Goal: Transaction & Acquisition: Purchase product/service

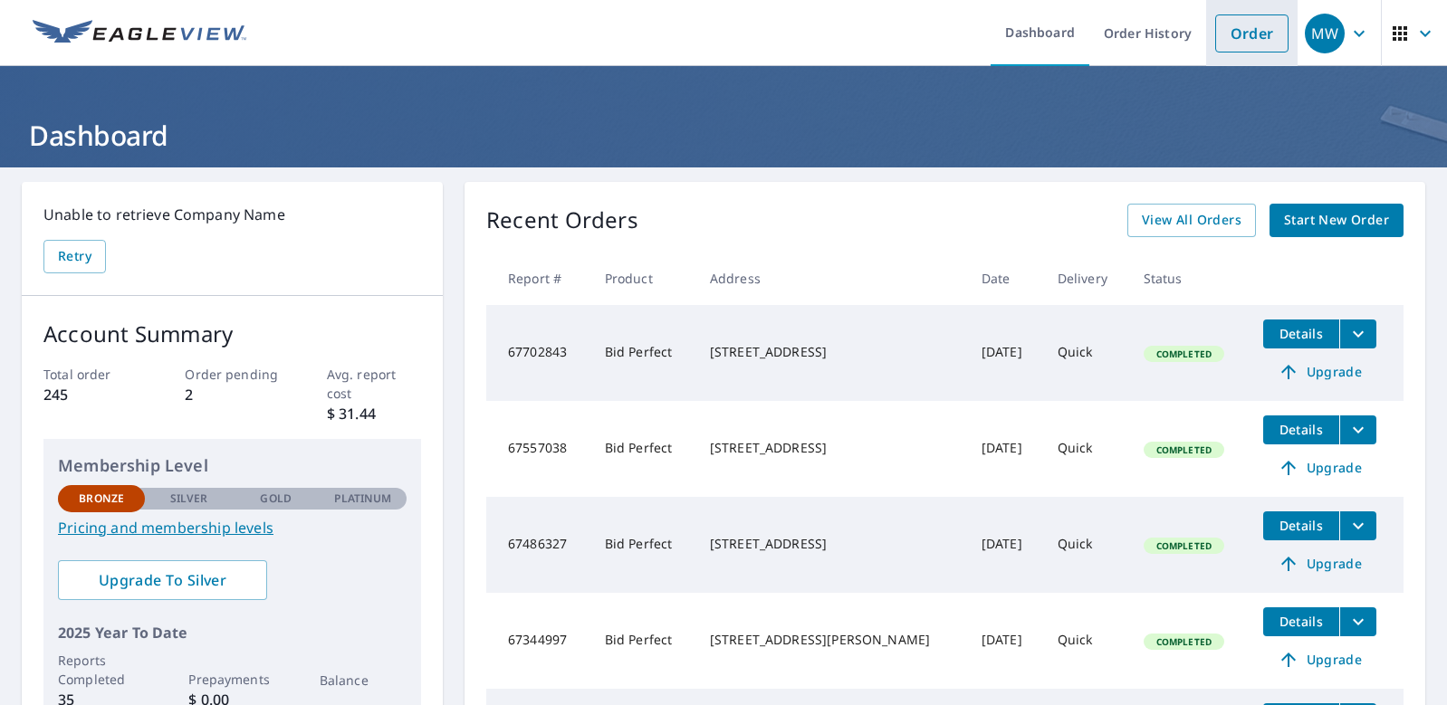
click at [1226, 30] on link "Order" at bounding box center [1251, 33] width 73 height 38
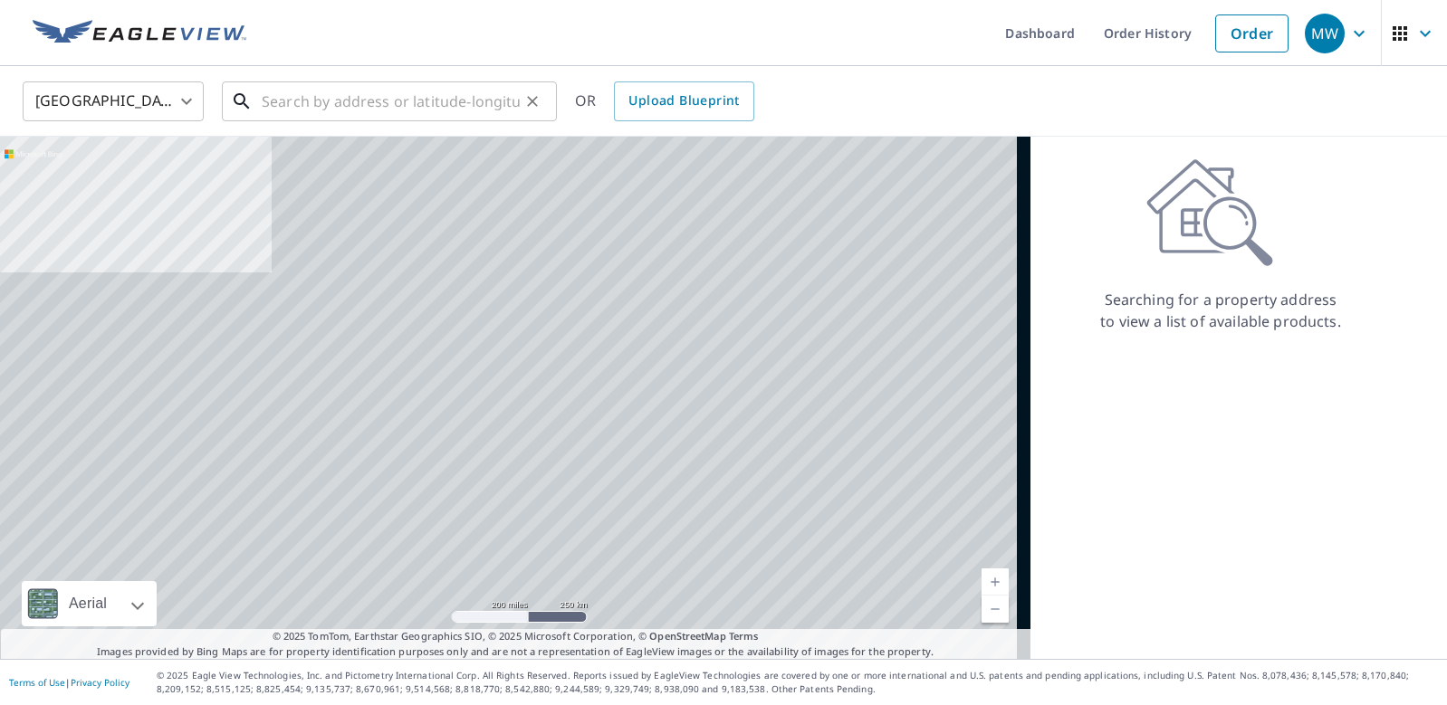
click at [403, 110] on input "text" at bounding box center [391, 101] width 258 height 51
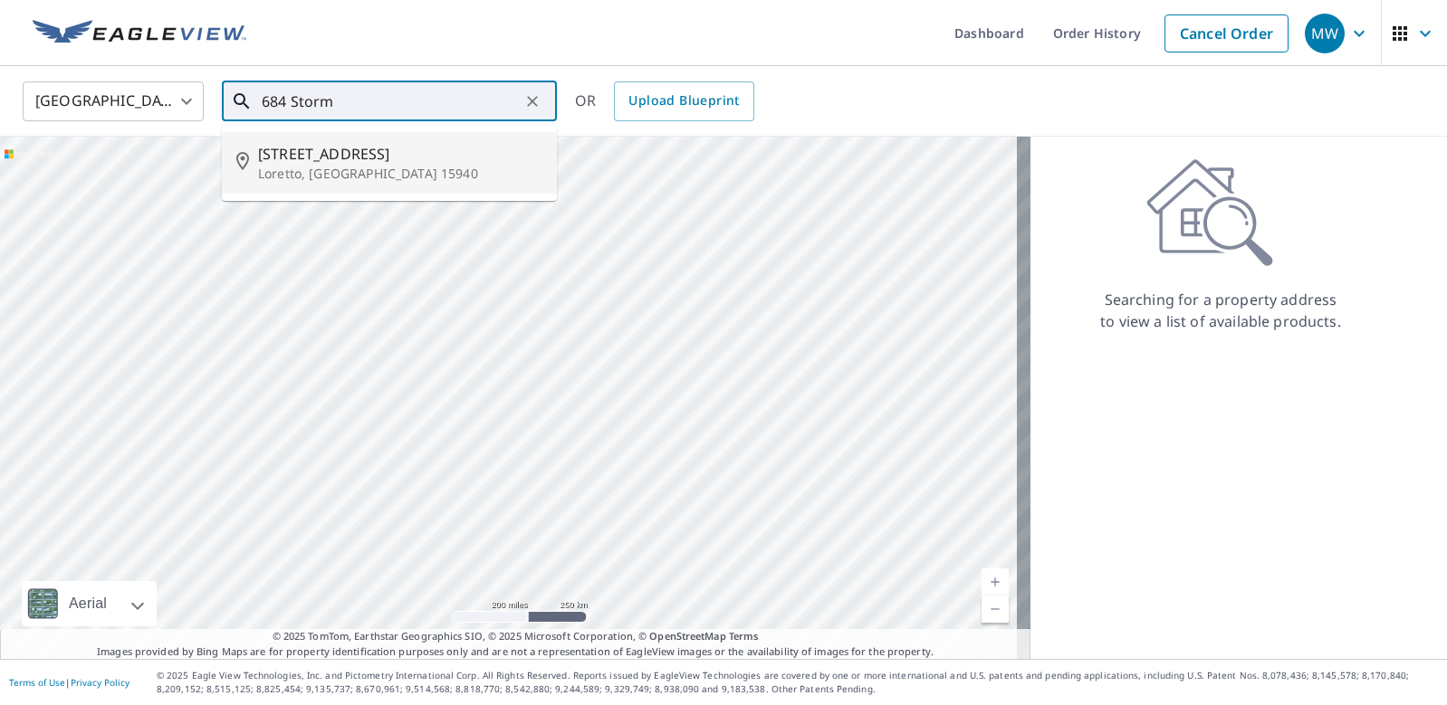
click at [334, 163] on span "[STREET_ADDRESS]" at bounding box center [400, 154] width 284 height 22
type input "[STREET_ADDRESS][PERSON_NAME]"
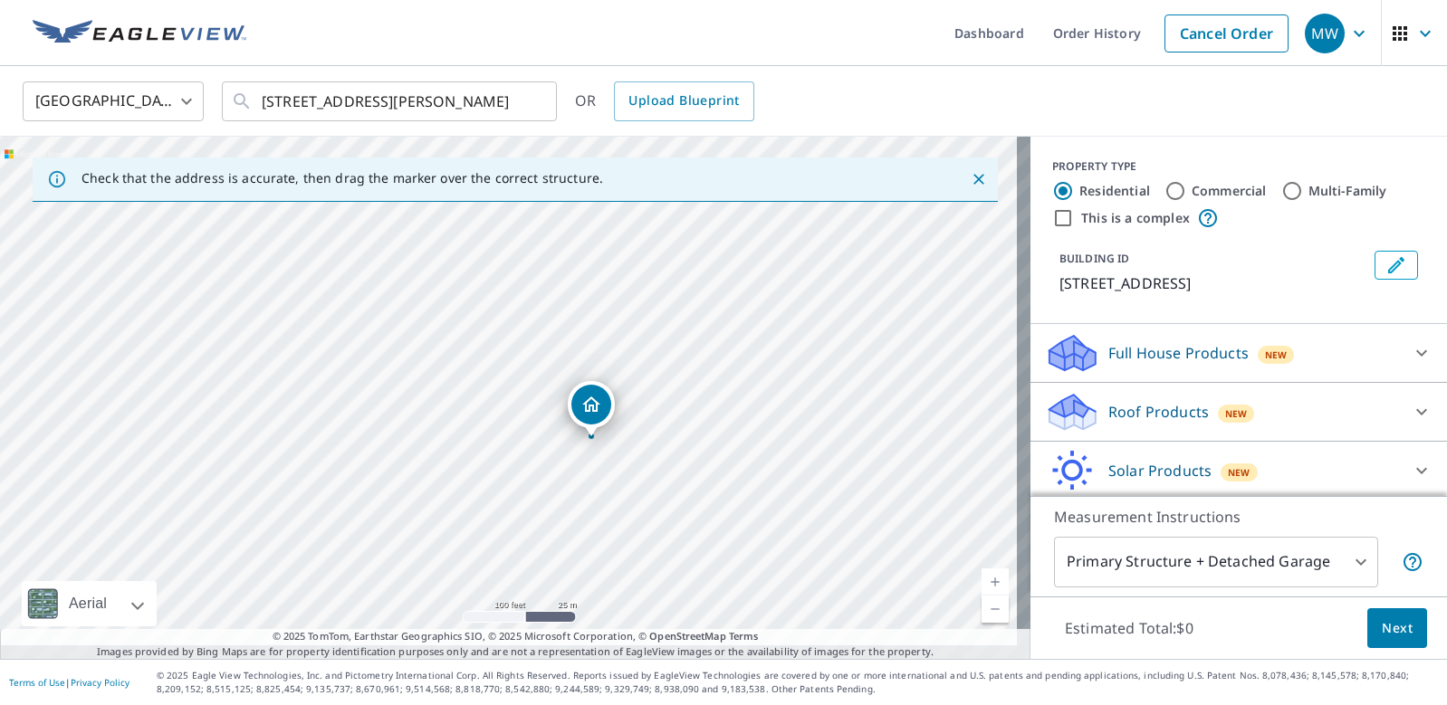
drag, startPoint x: 545, startPoint y: 379, endPoint x: 683, endPoint y: 509, distance: 189.6
click at [683, 509] on div "[STREET_ADDRESS][PERSON_NAME]" at bounding box center [515, 398] width 1031 height 523
drag, startPoint x: 532, startPoint y: 432, endPoint x: 590, endPoint y: 507, distance: 94.9
click at [590, 507] on div "[STREET_ADDRESS][PERSON_NAME]" at bounding box center [515, 398] width 1031 height 523
click at [1411, 361] on icon at bounding box center [1422, 353] width 22 height 22
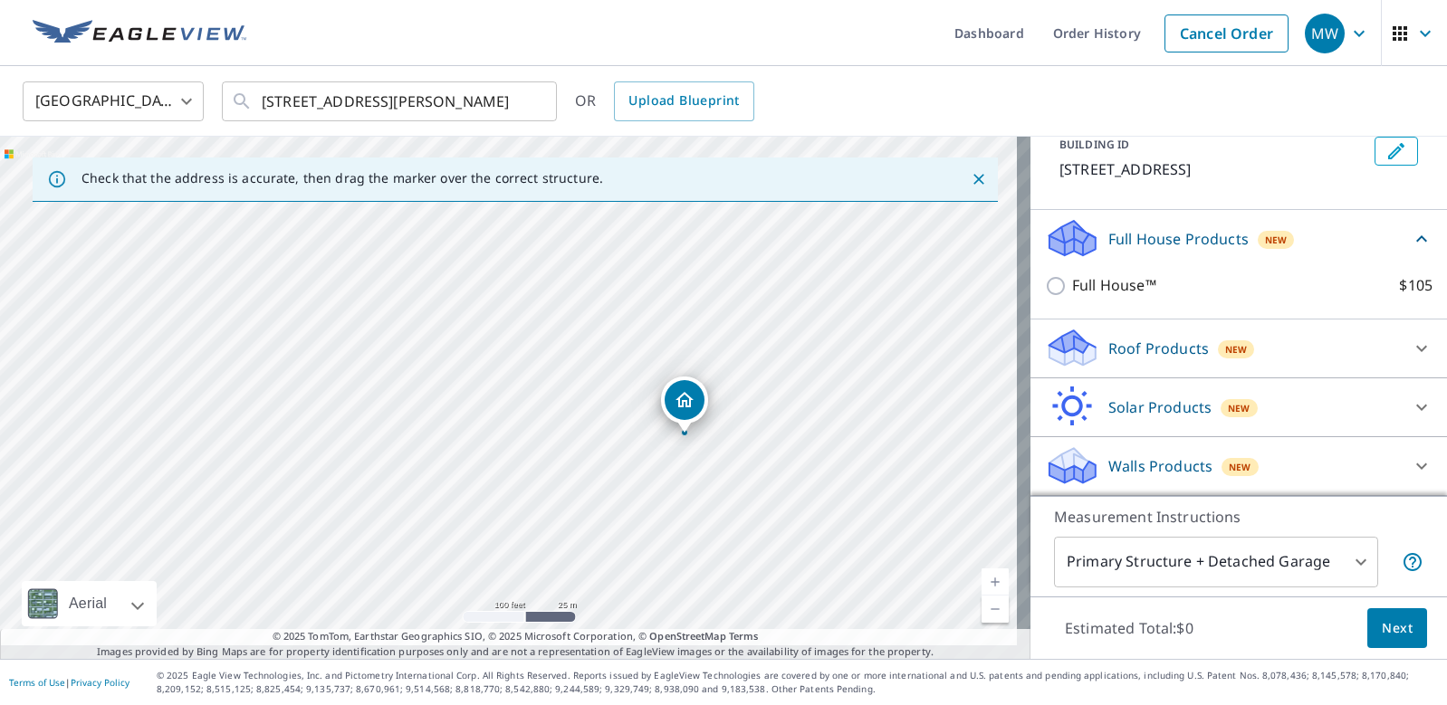
scroll to position [176, 0]
click at [1411, 338] on icon at bounding box center [1422, 349] width 22 height 22
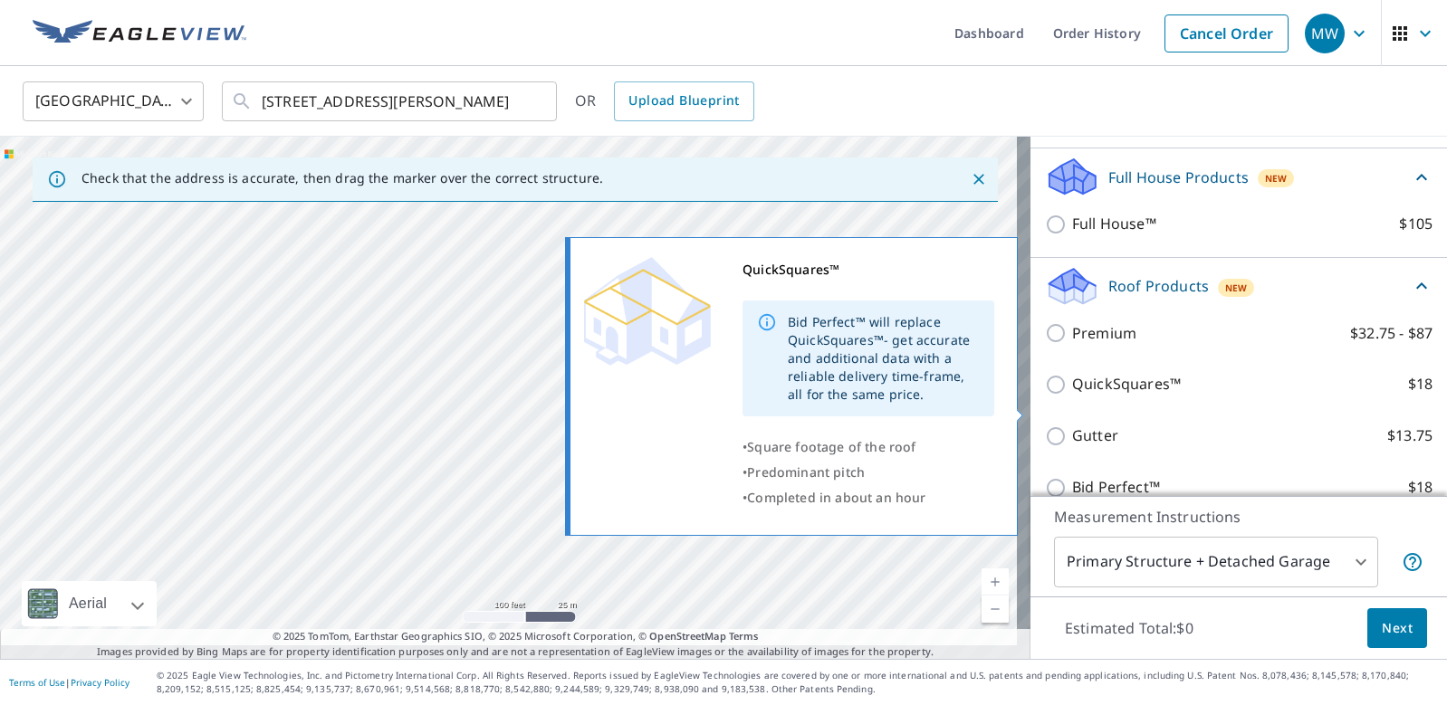
click at [1045, 396] on input "QuickSquares™ $18" at bounding box center [1058, 385] width 27 height 22
checkbox input "true"
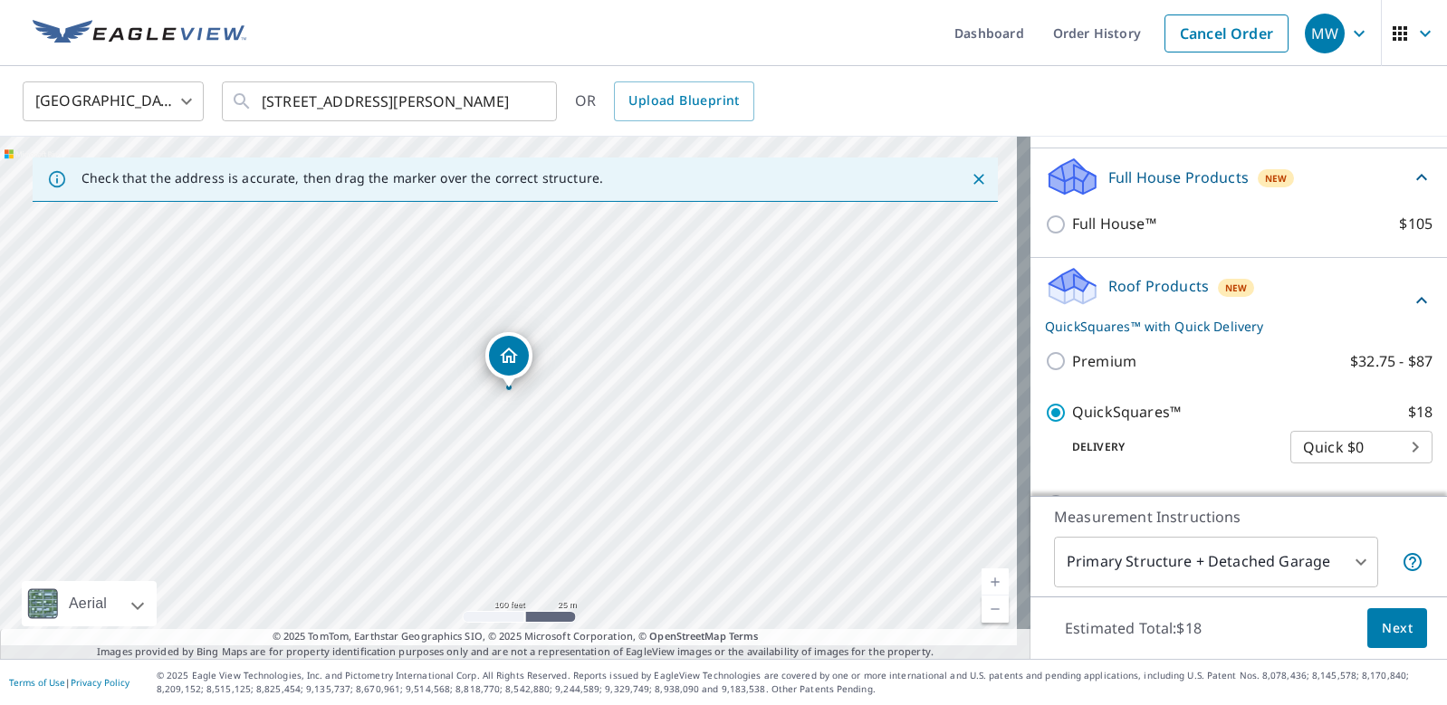
click at [1382, 618] on span "Next" at bounding box center [1397, 629] width 31 height 23
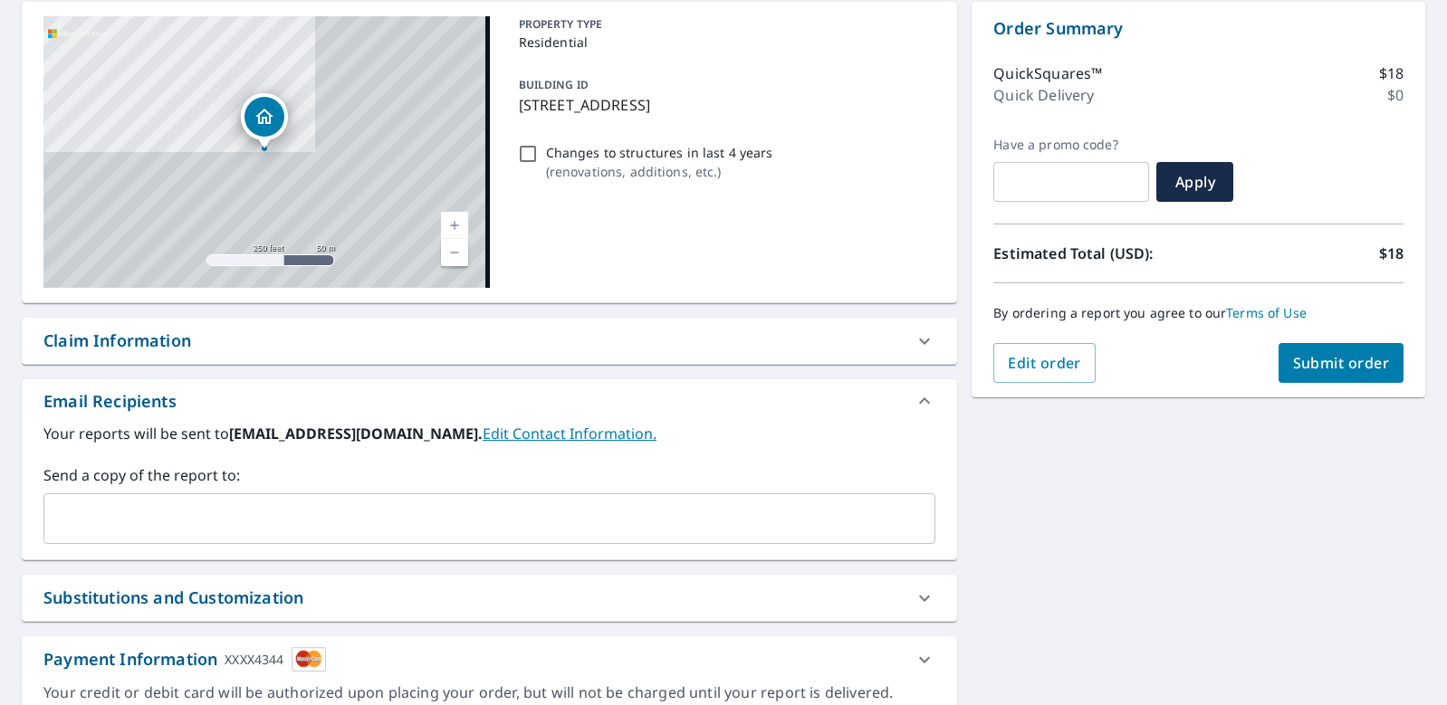
scroll to position [272, 0]
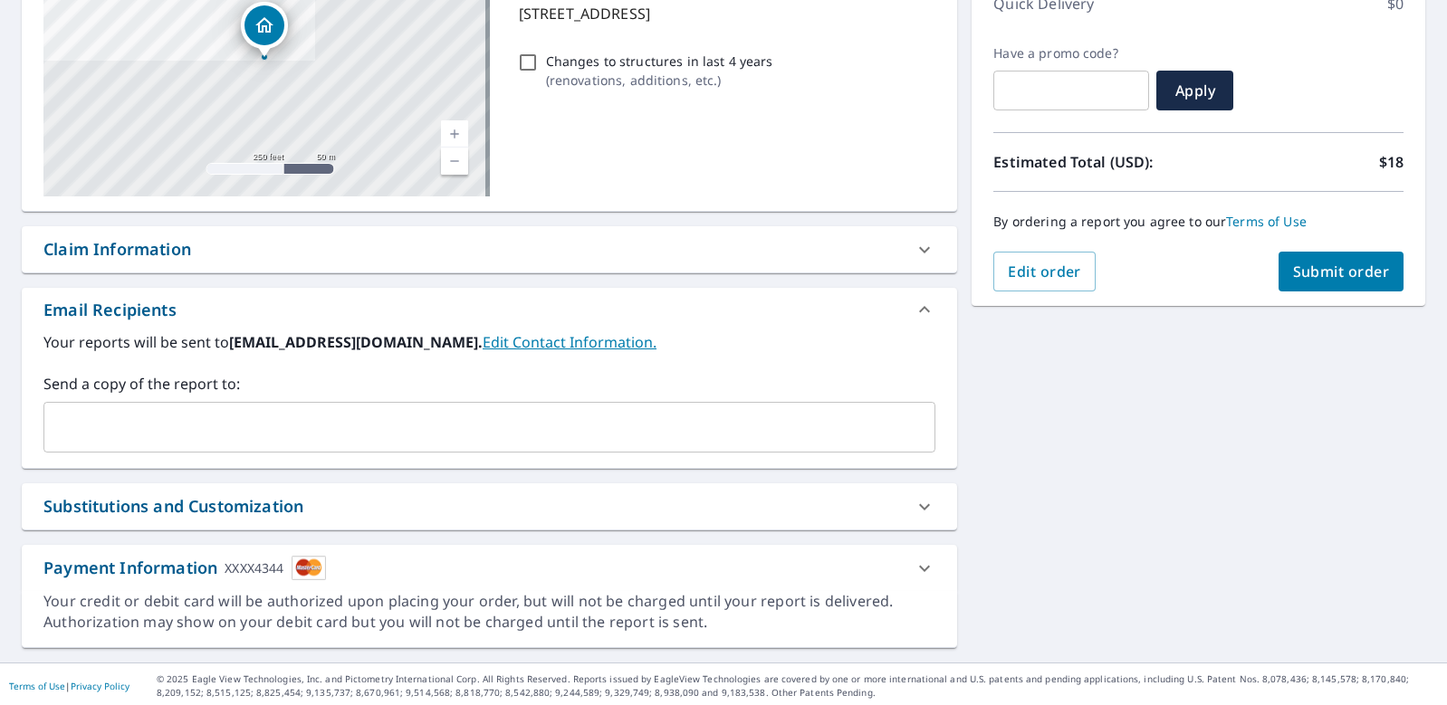
click at [60, 427] on input "text" at bounding box center [476, 427] width 848 height 34
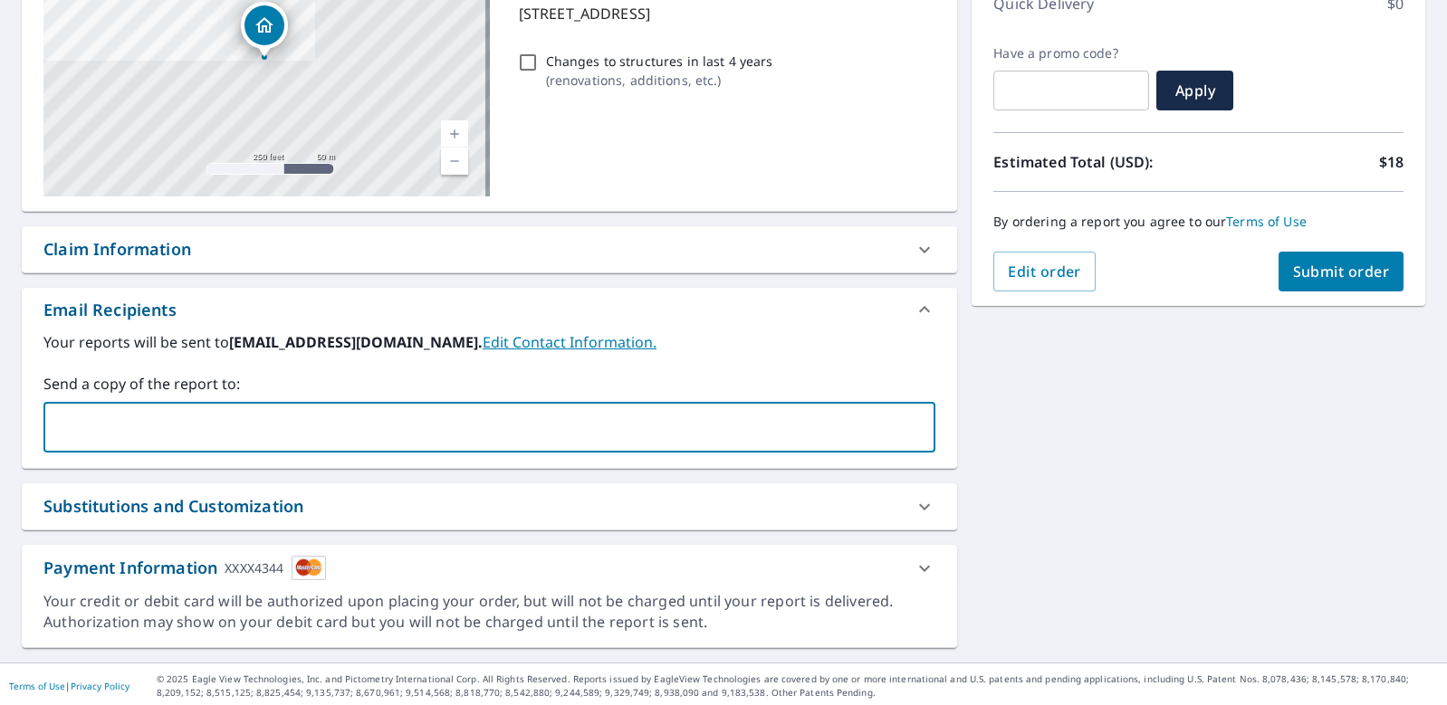
type input "[EMAIL_ADDRESS][DOMAIN_NAME]"
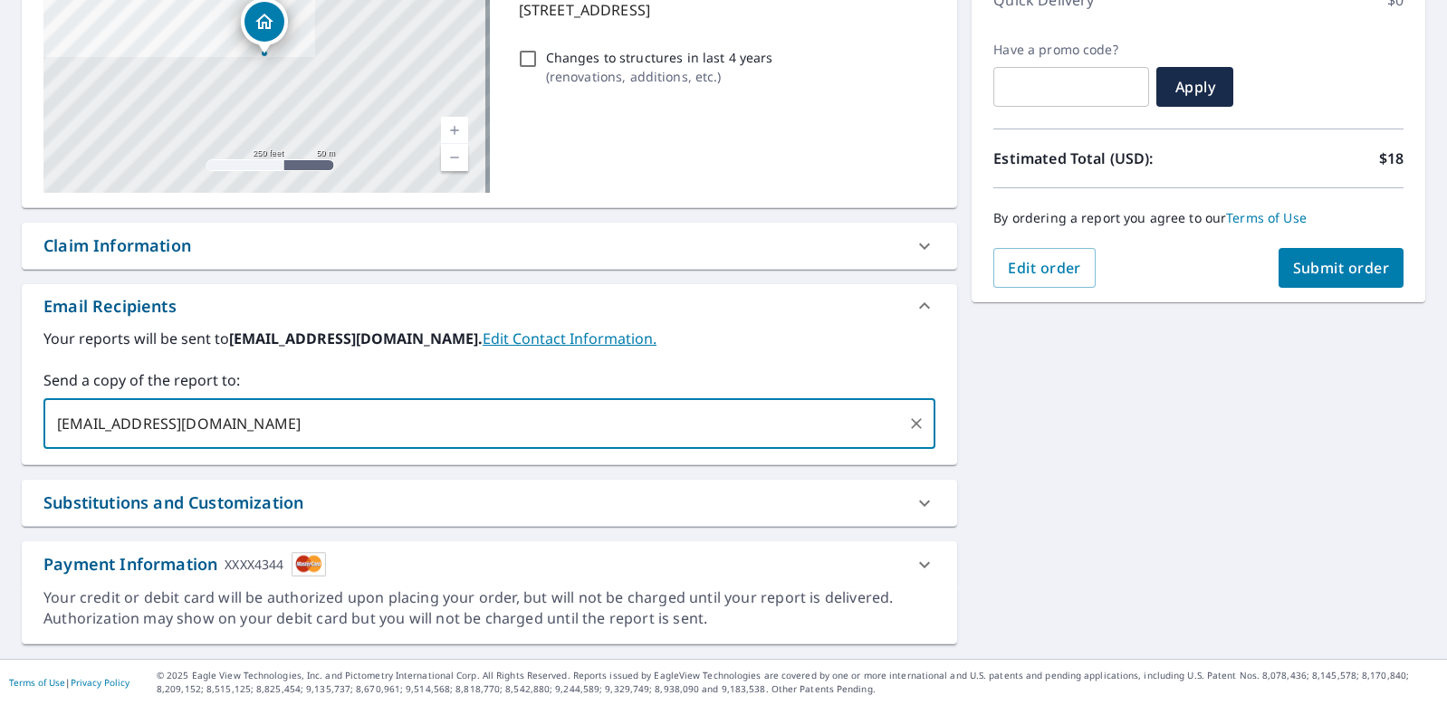
click at [206, 491] on div "Substitutions and Customization" at bounding box center [173, 503] width 260 height 24
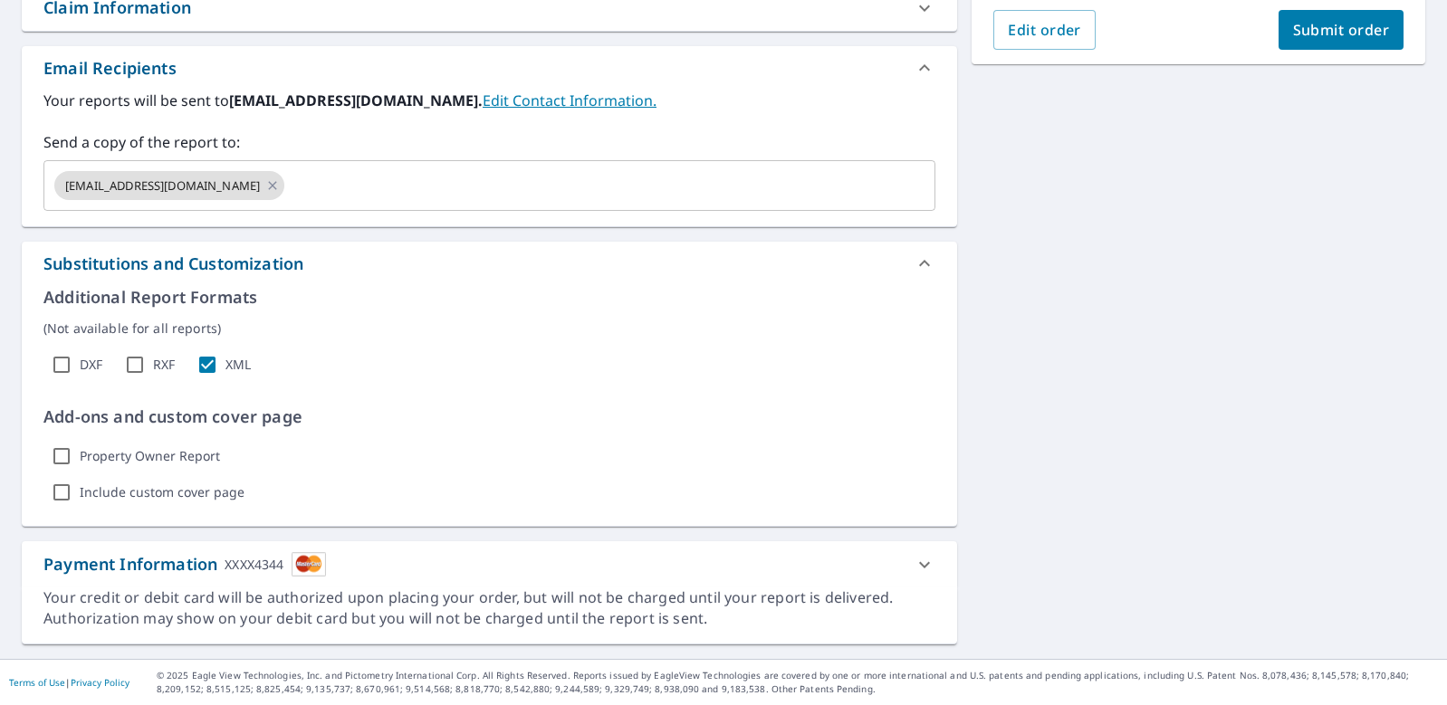
scroll to position [570, 0]
click at [222, 552] on div "Payment Information XXXX4344" at bounding box center [184, 564] width 283 height 24
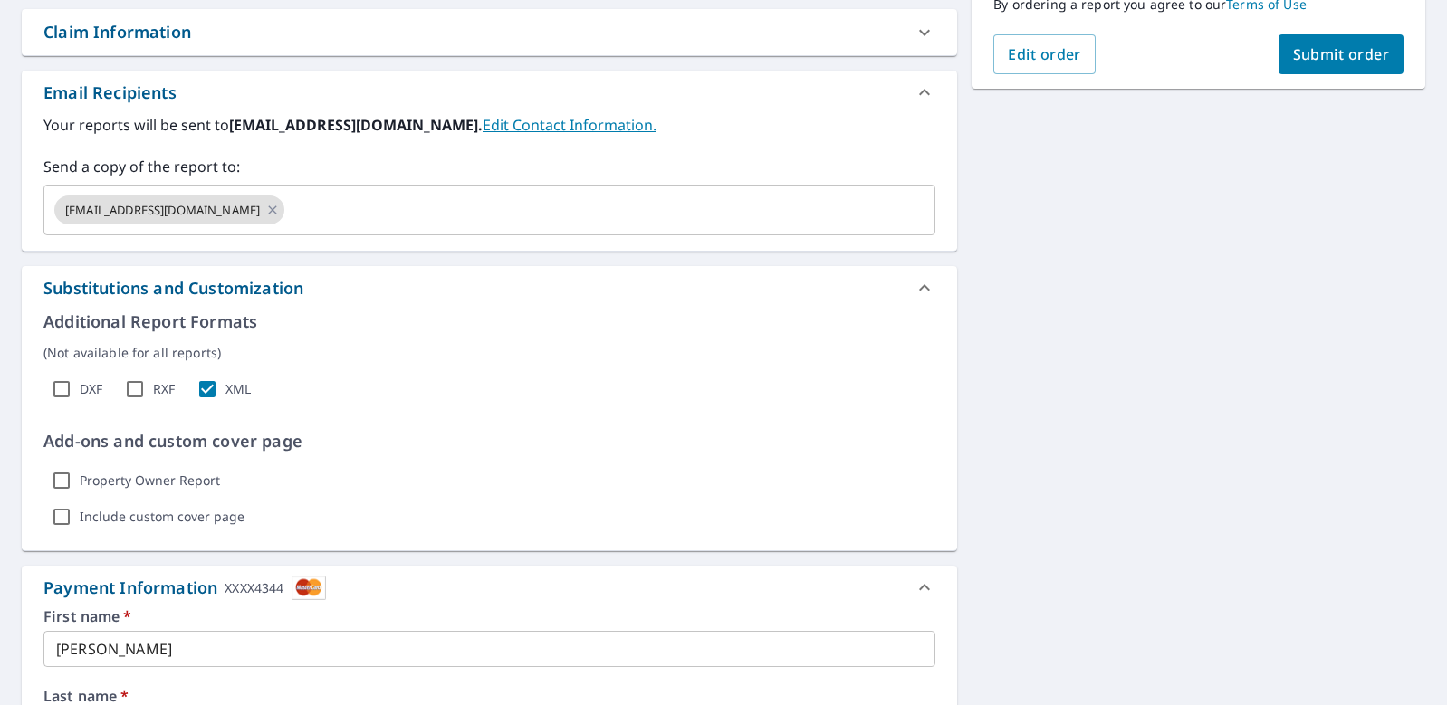
scroll to position [480, 0]
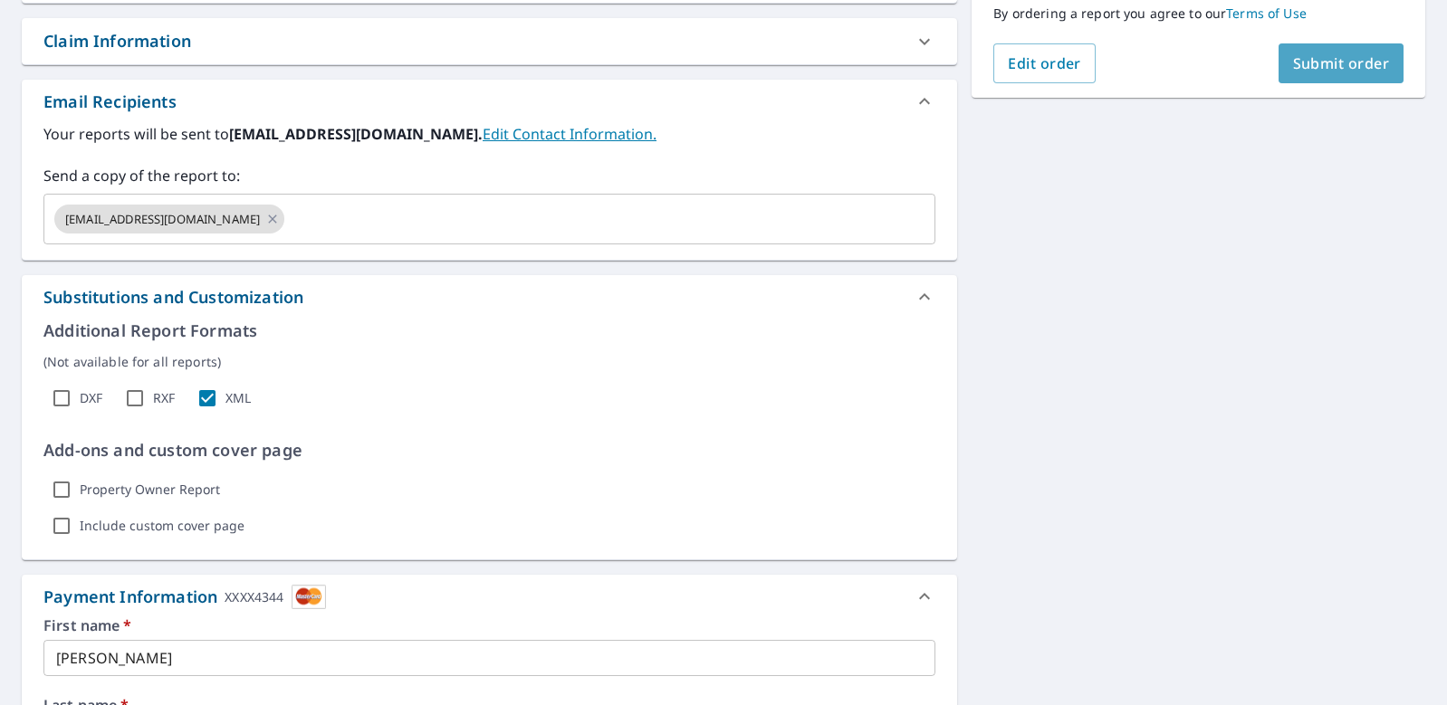
click at [1337, 63] on span "Submit order" at bounding box center [1341, 63] width 97 height 20
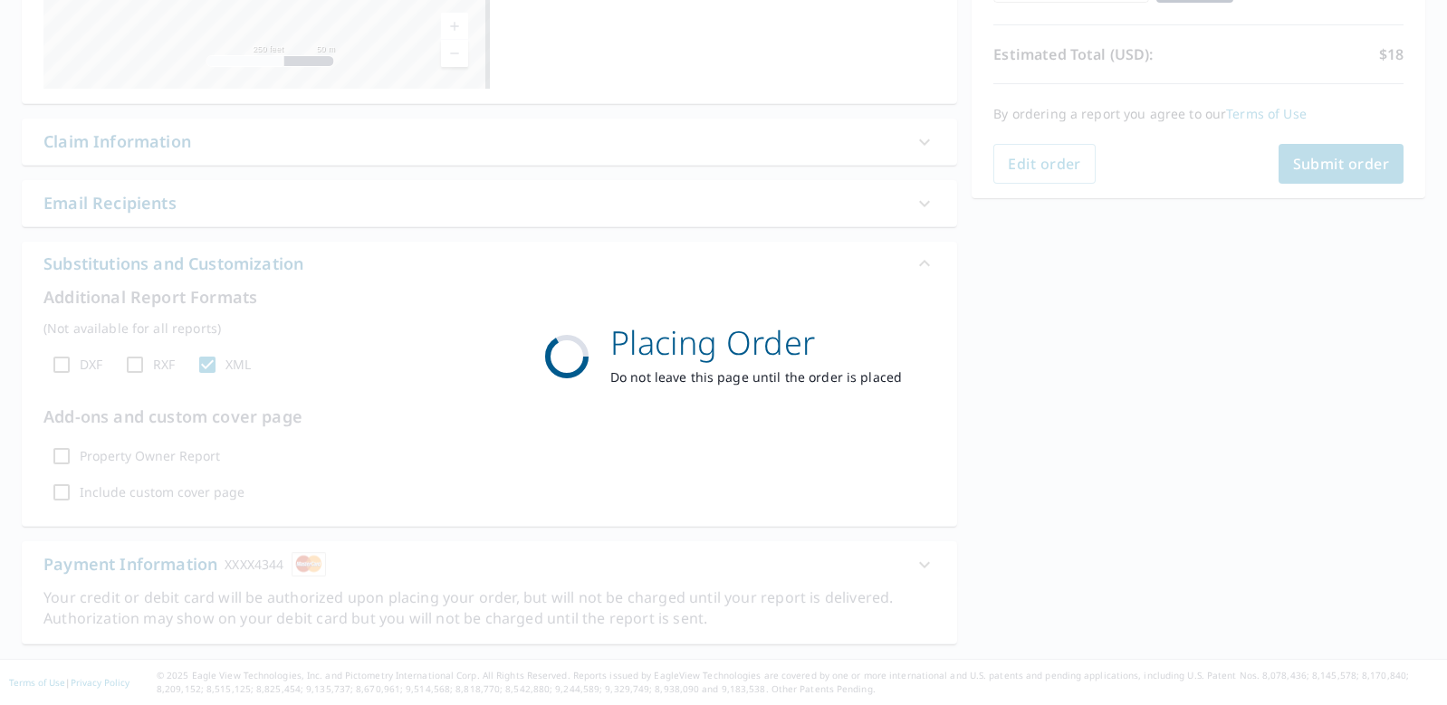
scroll to position [429, 0]
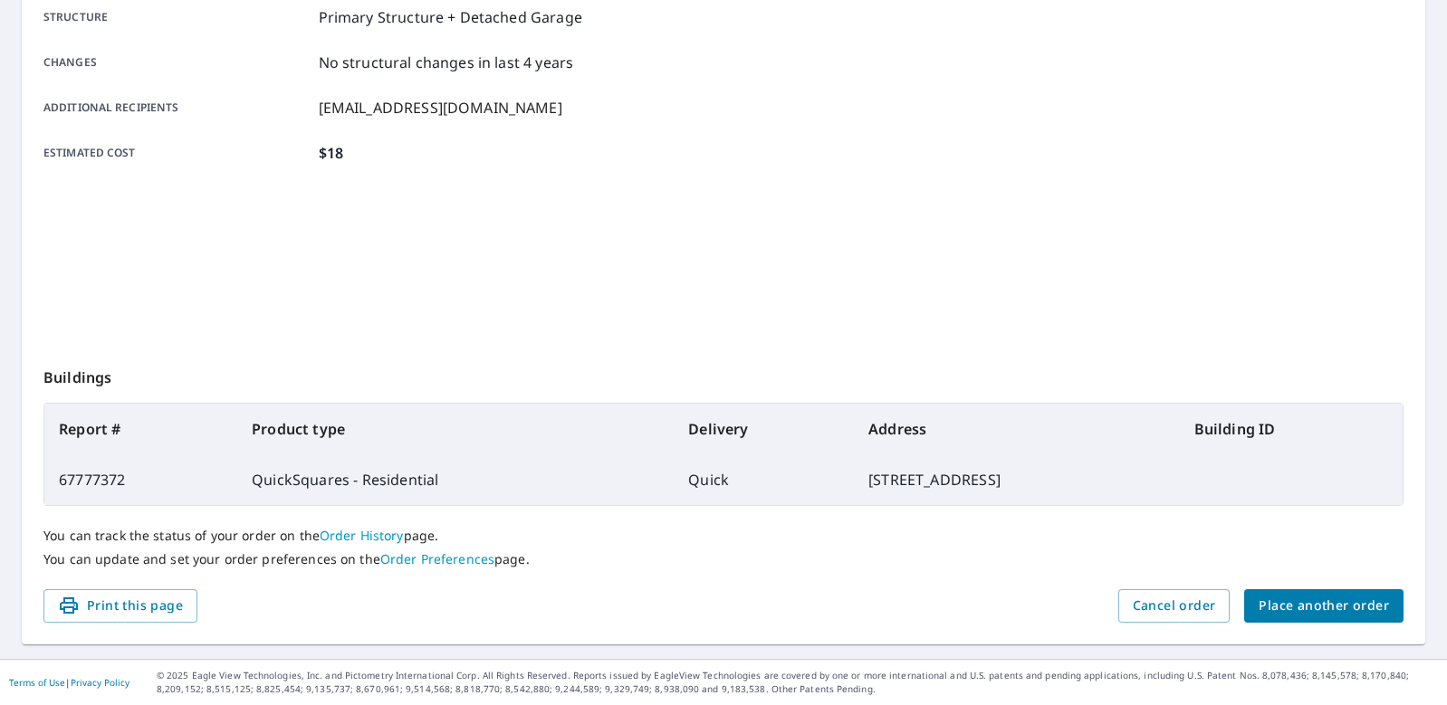
scroll to position [366, 0]
